Goal: Book appointment/travel/reservation

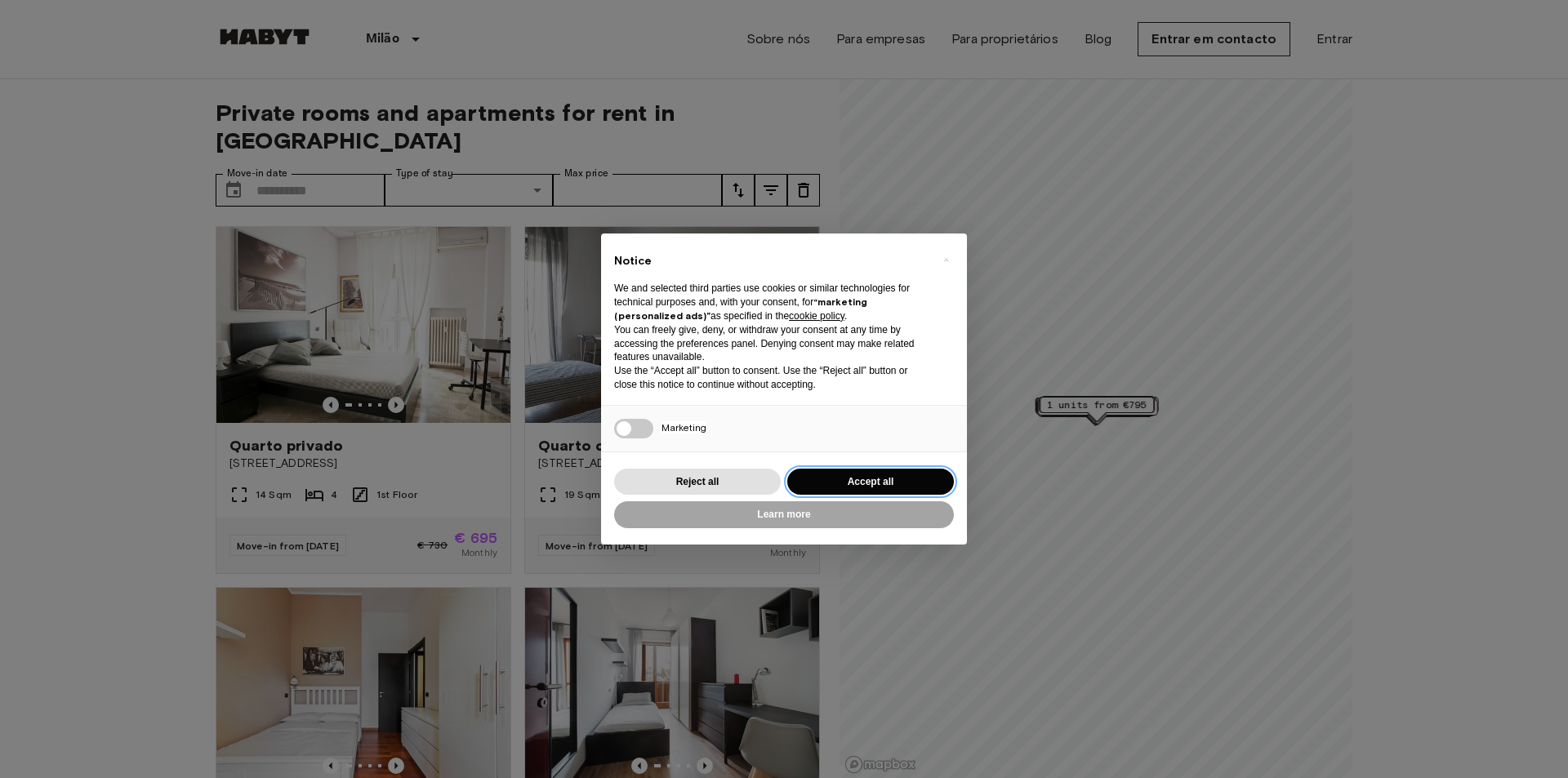
click at [841, 484] on button "Accept all" at bounding box center [870, 482] width 166 height 27
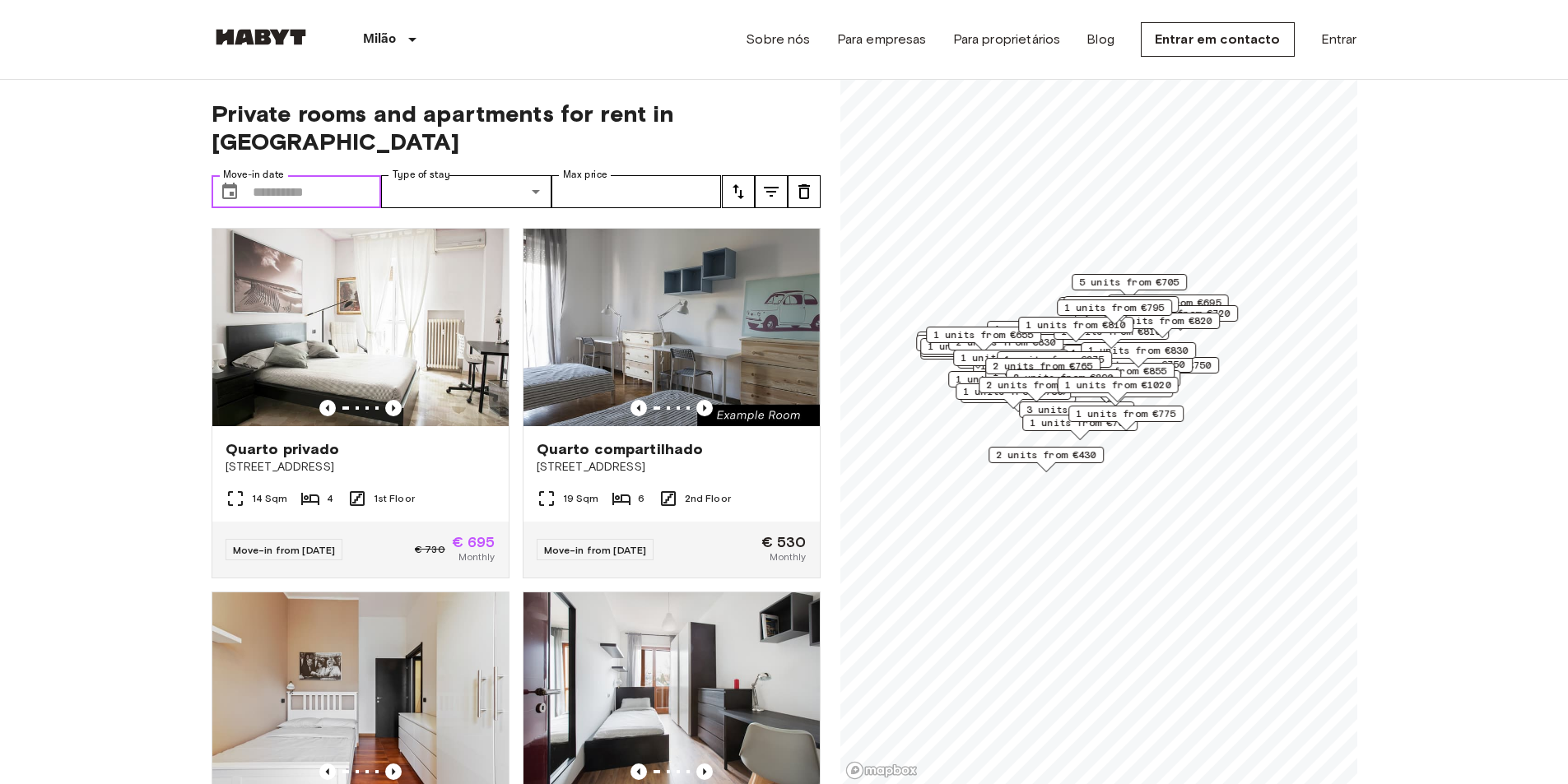
click at [230, 181] on icon "Choose date" at bounding box center [230, 191] width 20 height 20
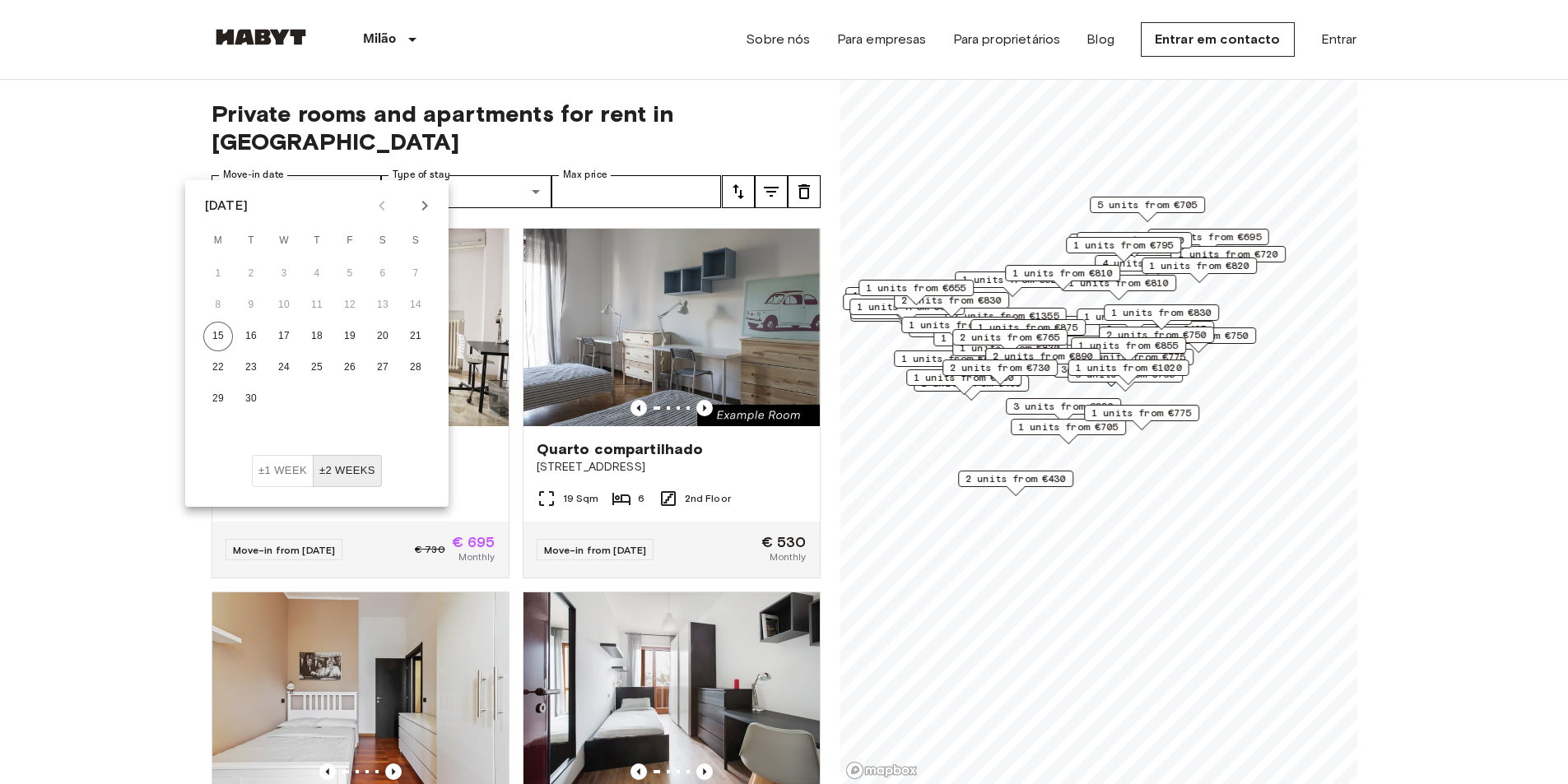
click at [424, 205] on icon "Next month" at bounding box center [424, 206] width 20 height 20
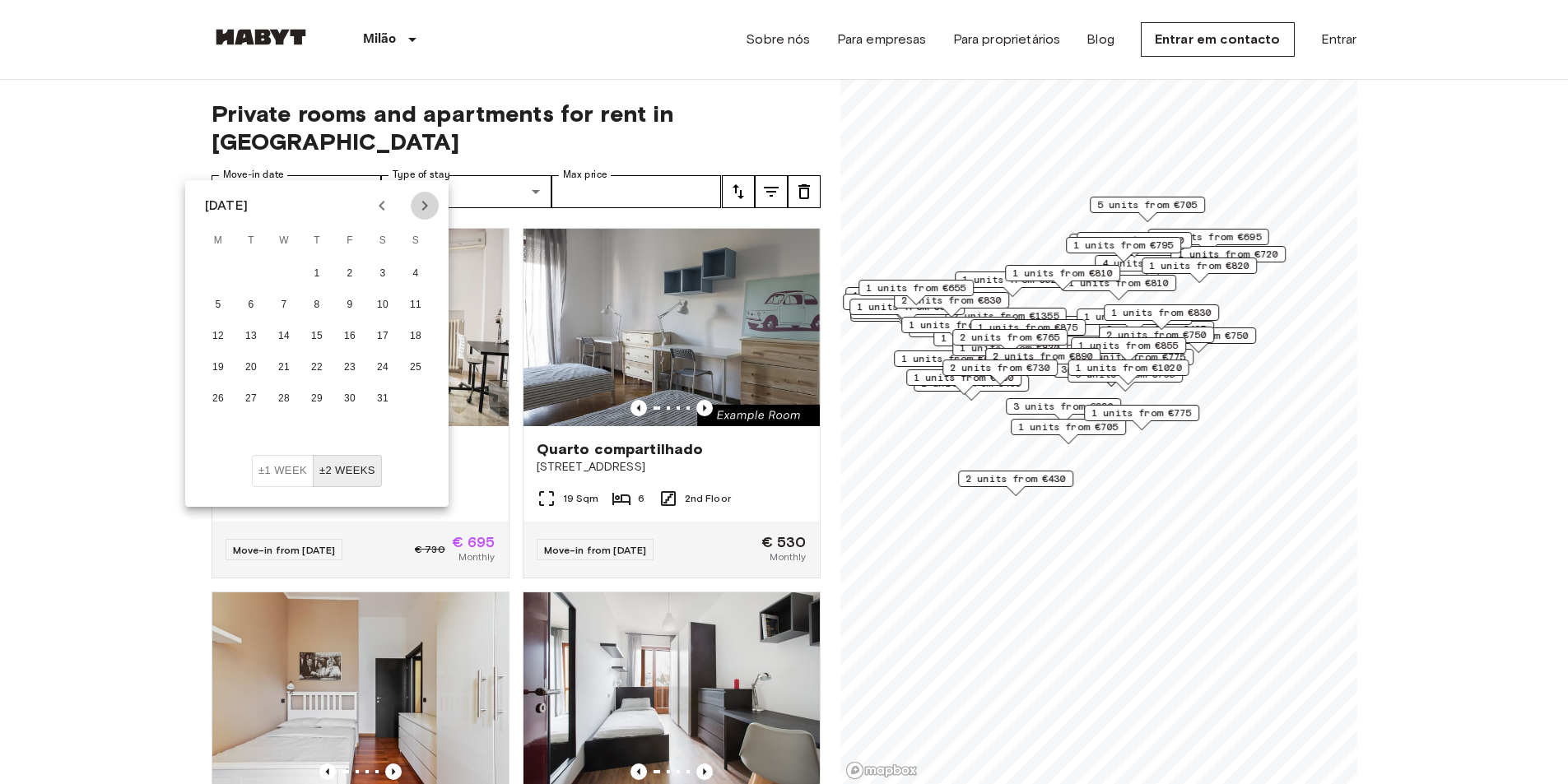
click at [424, 205] on icon "Next month" at bounding box center [424, 206] width 20 height 20
click at [261, 329] on button "10" at bounding box center [251, 336] width 30 height 30
type input "**********"
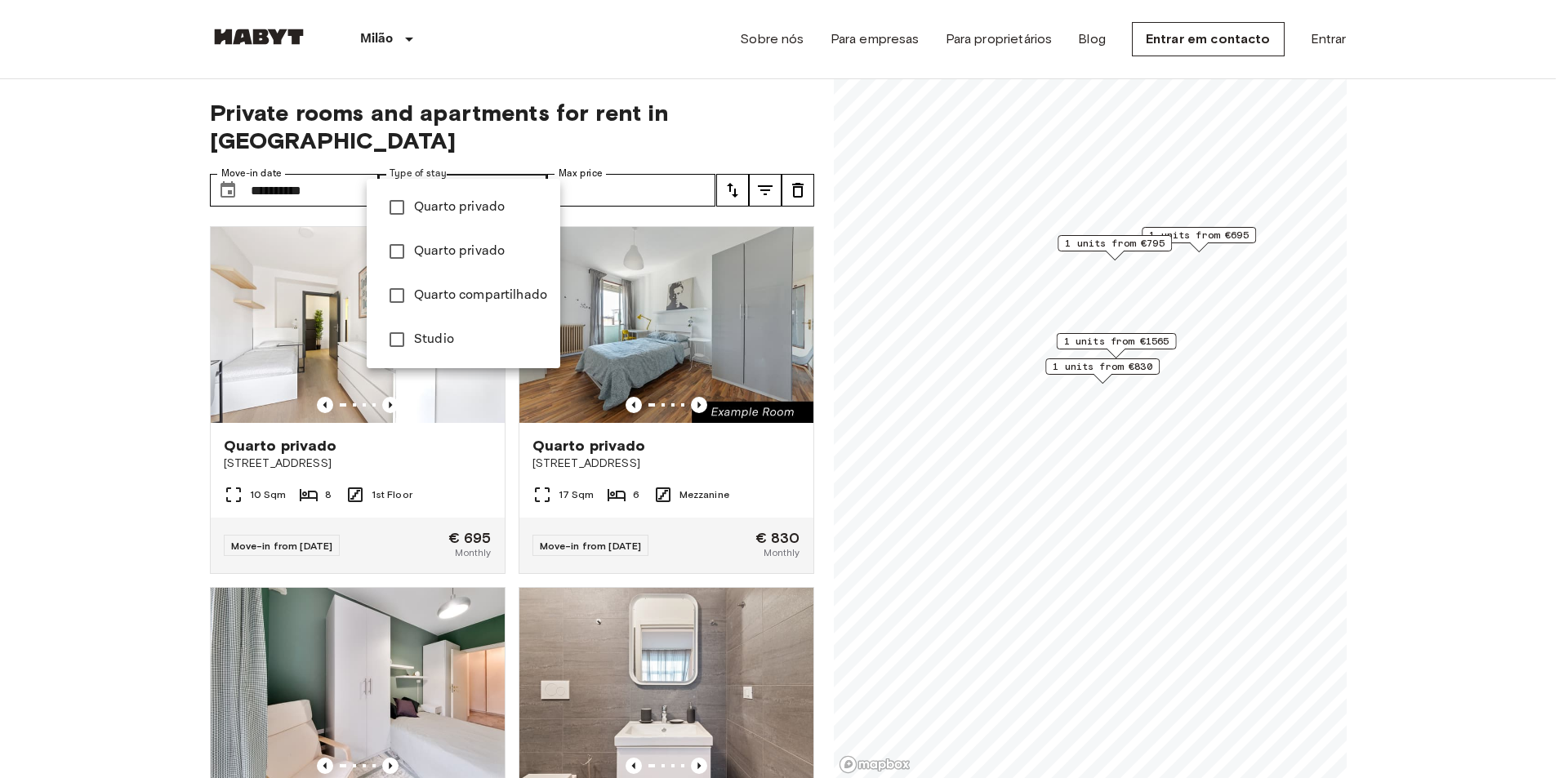
click at [125, 309] on div at bounding box center [784, 389] width 1568 height 778
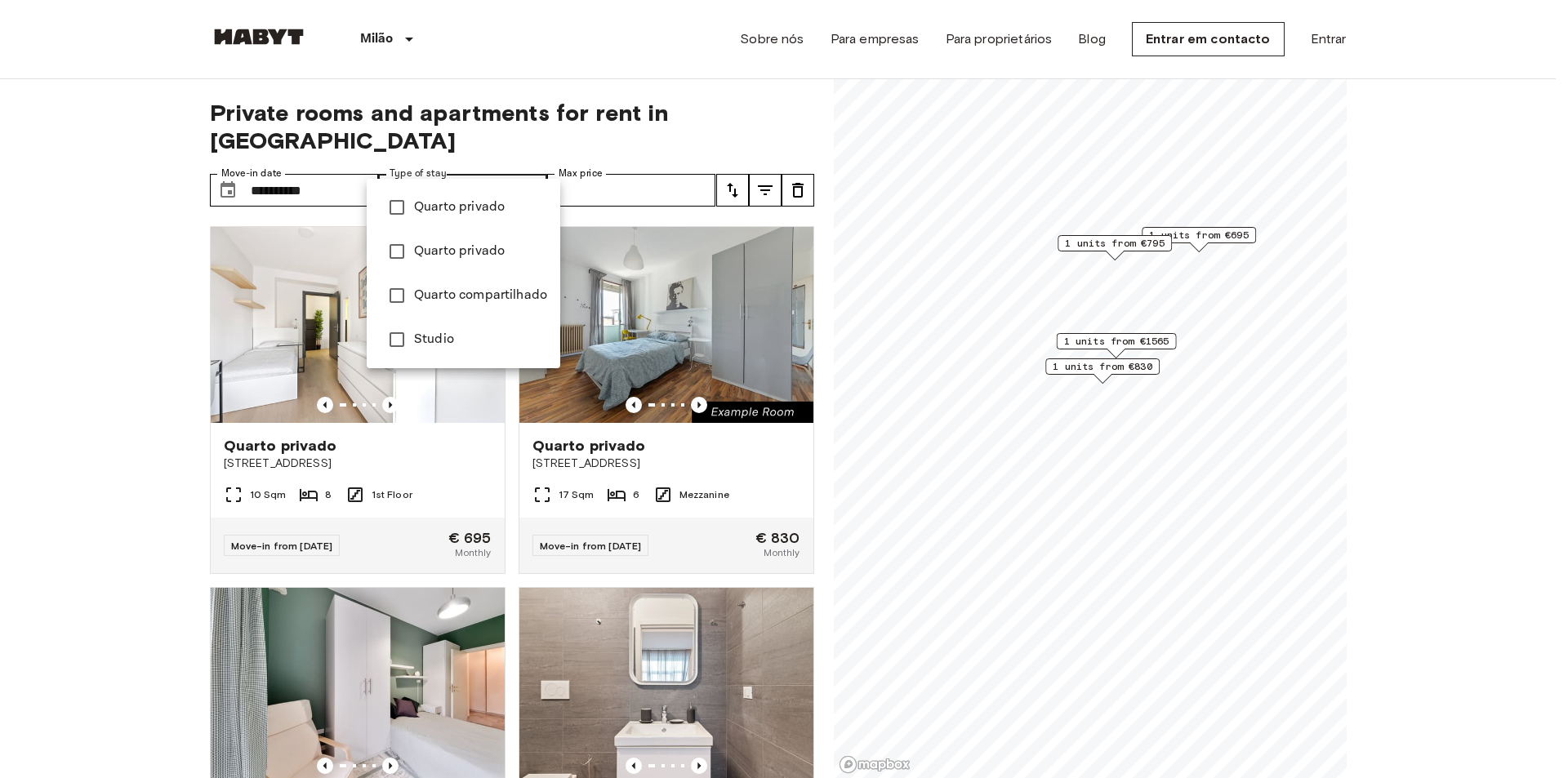
click at [135, 369] on div at bounding box center [784, 389] width 1568 height 778
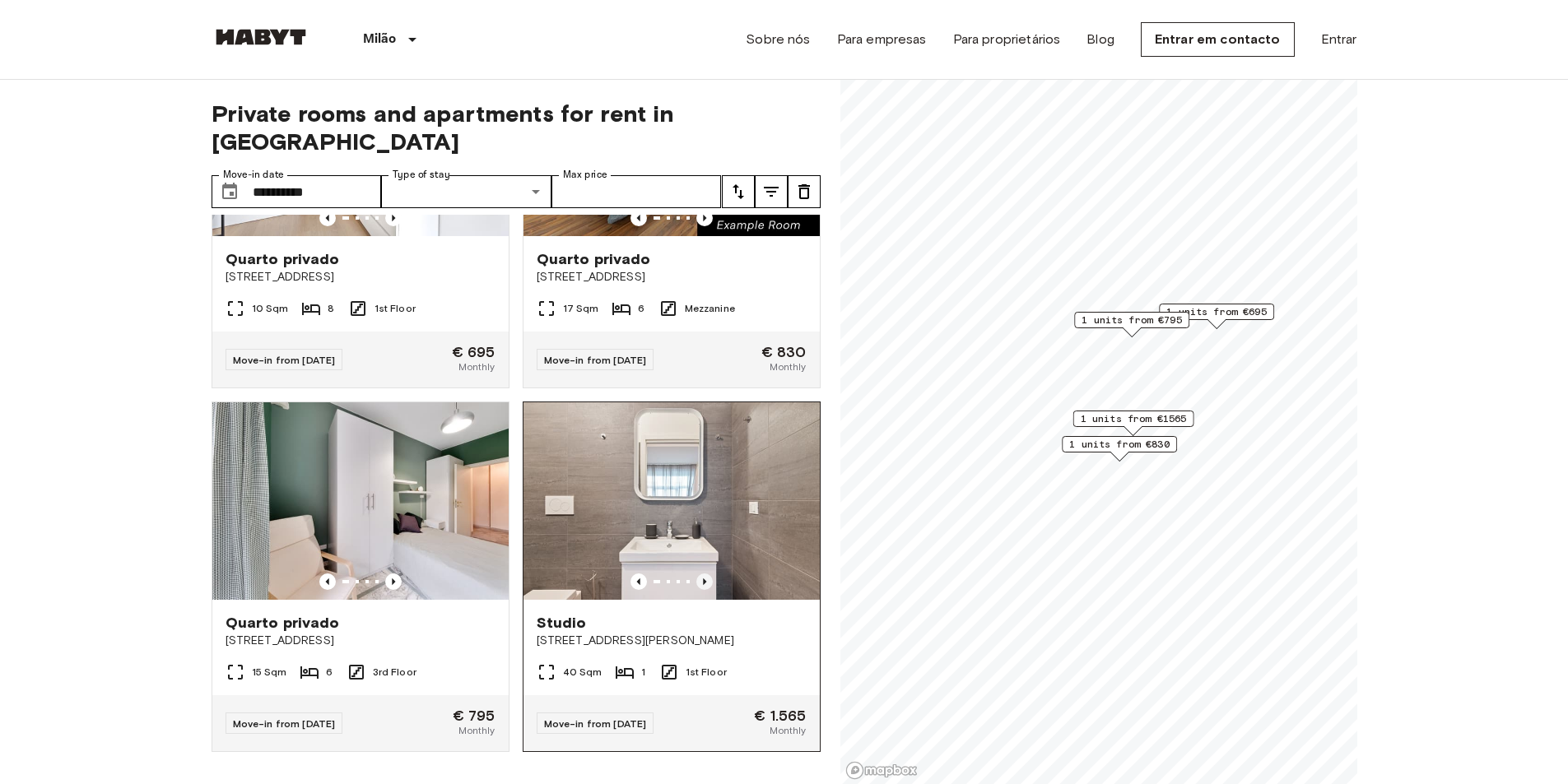
click at [697, 573] on icon "Previous image" at bounding box center [705, 581] width 17 height 17
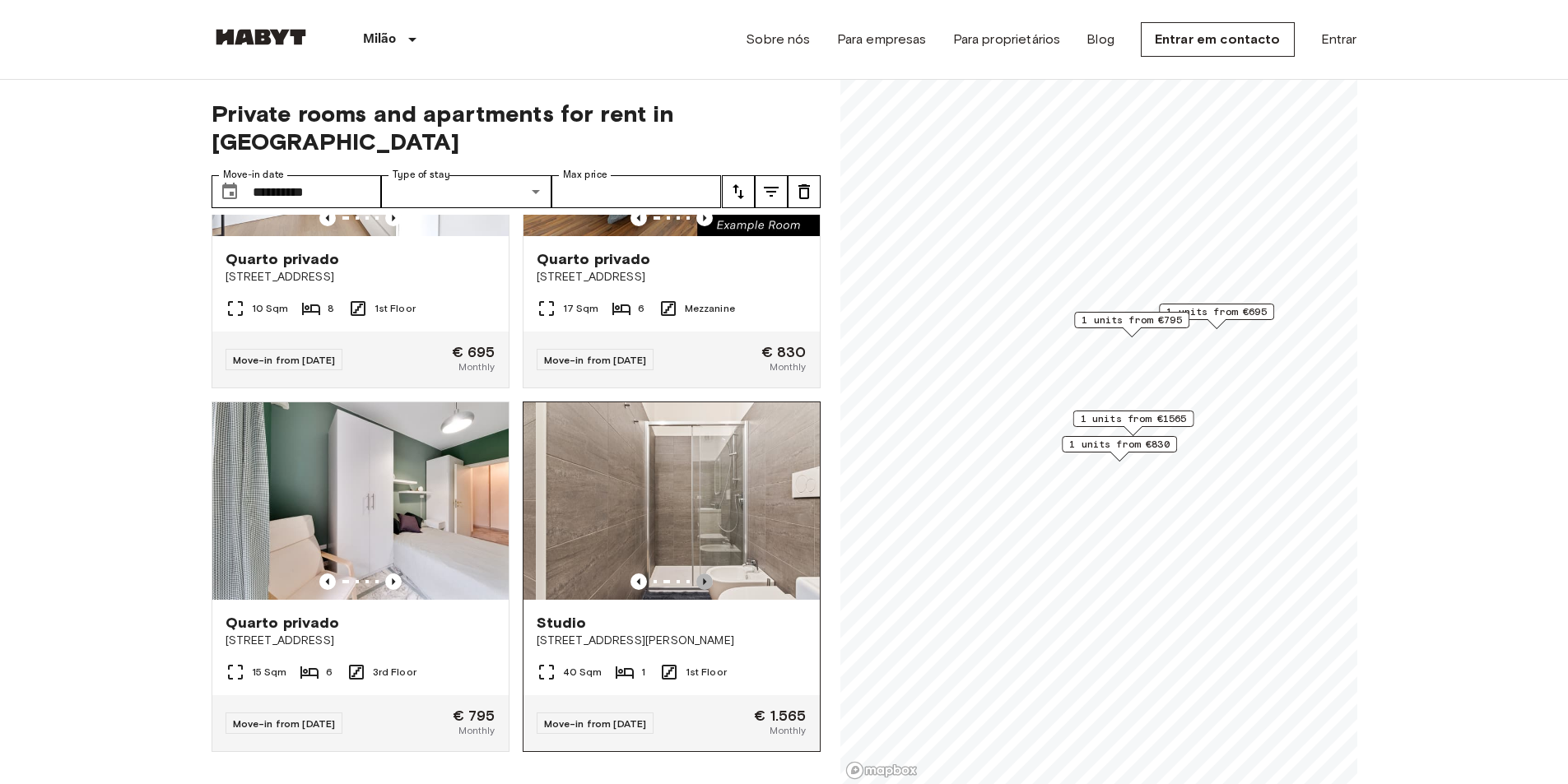
click at [697, 573] on icon "Previous image" at bounding box center [705, 581] width 17 height 17
